Goal: Task Accomplishment & Management: Use online tool/utility

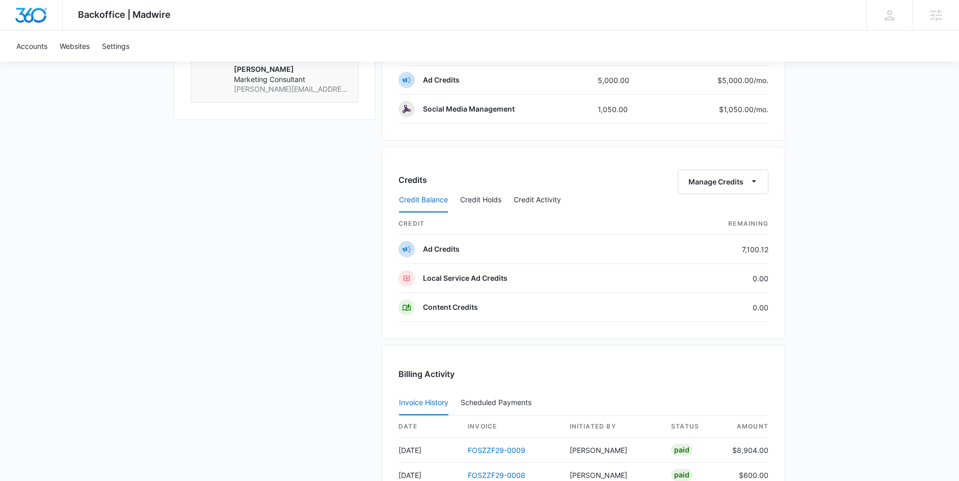
scroll to position [526, 0]
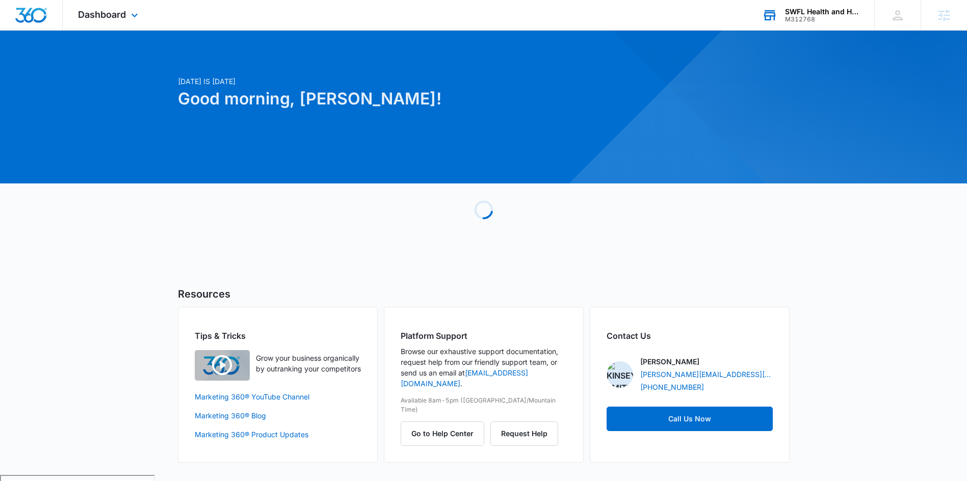
click at [810, 17] on div "M312768" at bounding box center [822, 19] width 74 height 7
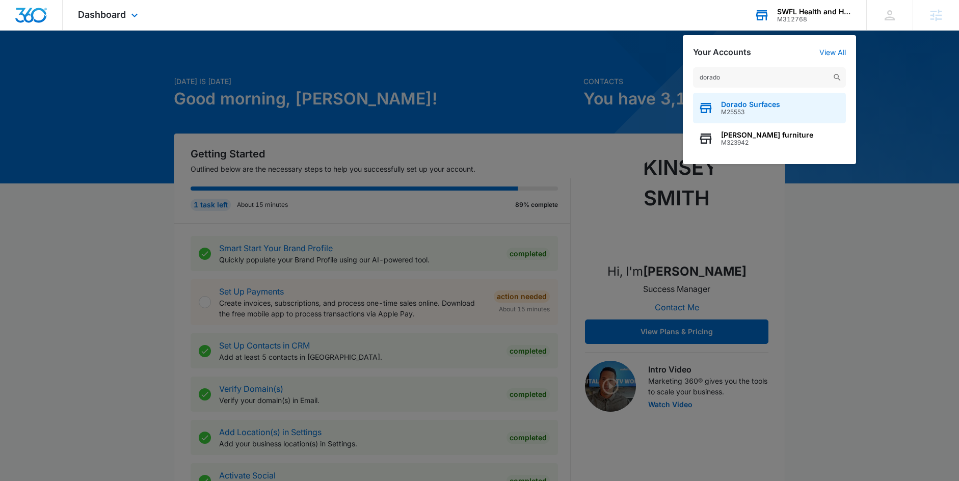
type input "dorado"
click at [743, 101] on span "Dorado Surfaces" at bounding box center [750, 104] width 59 height 8
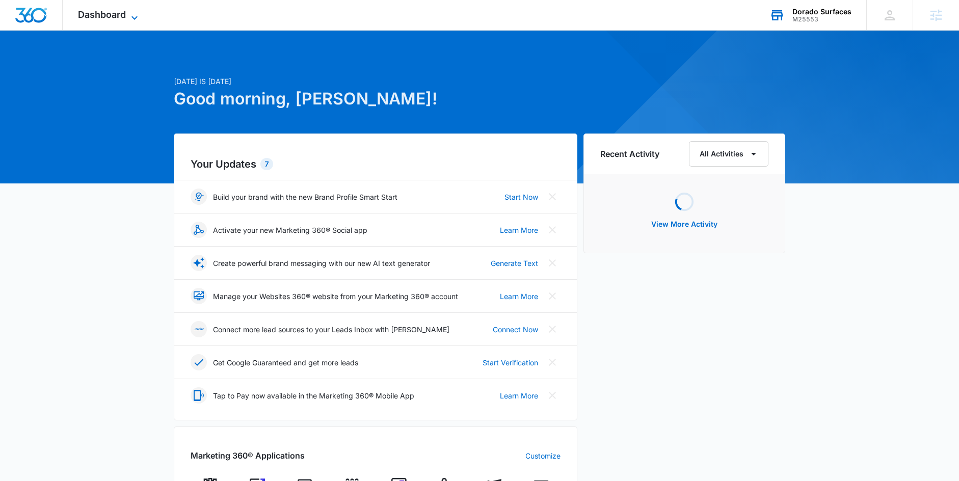
click at [124, 15] on span "Dashboard" at bounding box center [102, 14] width 48 height 11
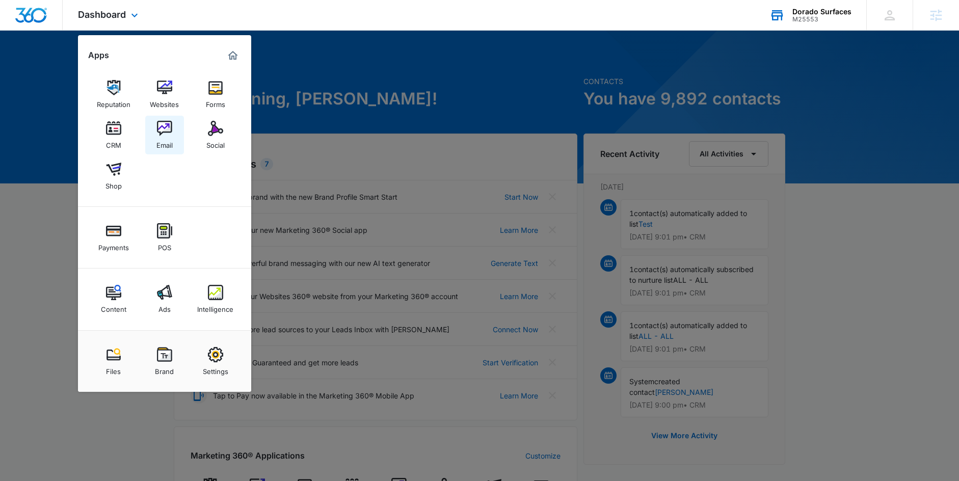
click at [156, 141] on div "Email" at bounding box center [164, 142] width 16 height 13
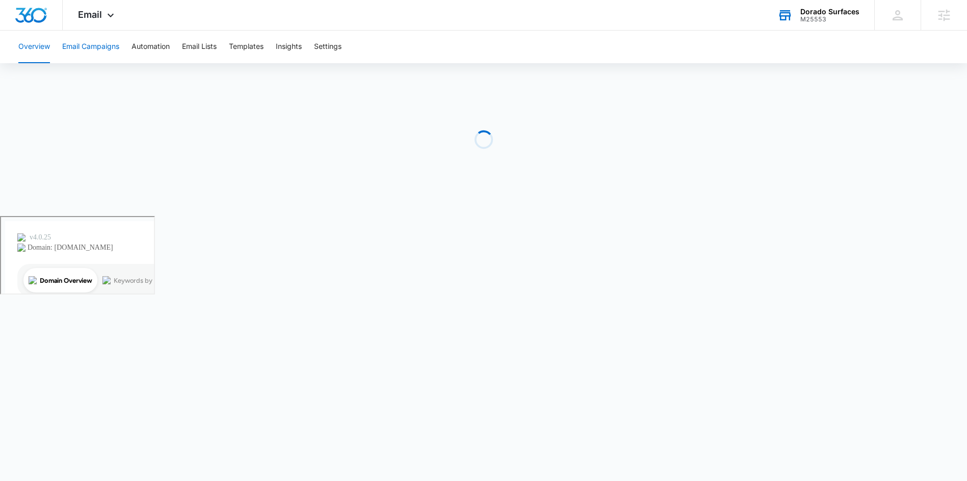
click at [95, 50] on button "Email Campaigns" at bounding box center [90, 47] width 57 height 33
